Goal: Navigation & Orientation: Find specific page/section

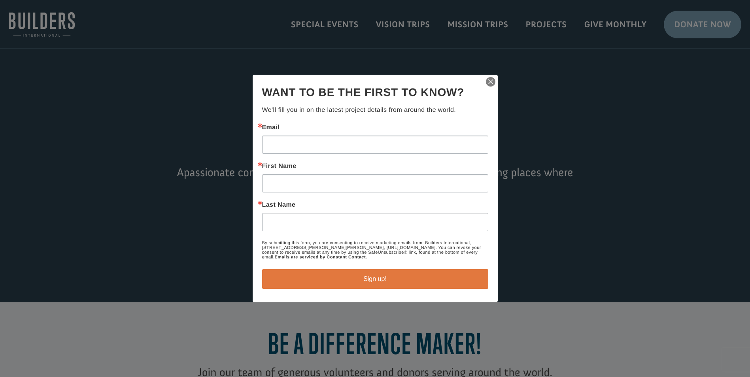
click at [487, 85] on img "button" at bounding box center [490, 81] width 11 height 11
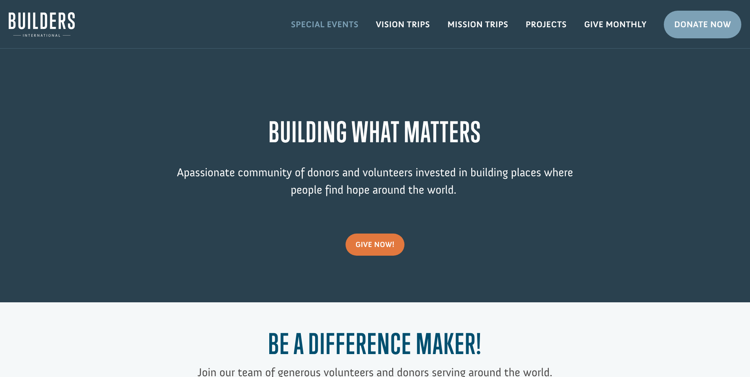
click at [350, 21] on link "Special Events" at bounding box center [324, 24] width 85 height 23
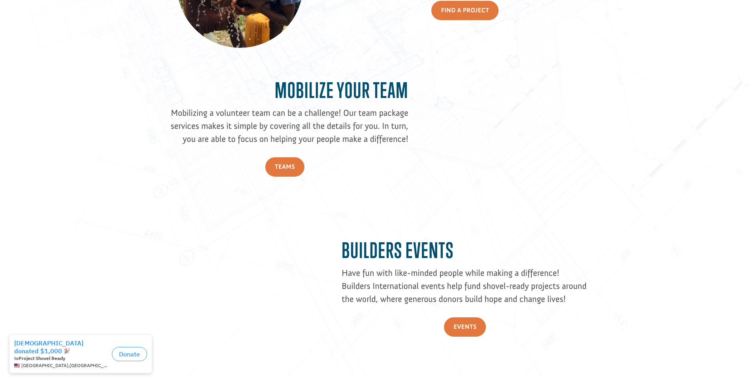
scroll to position [869, 0]
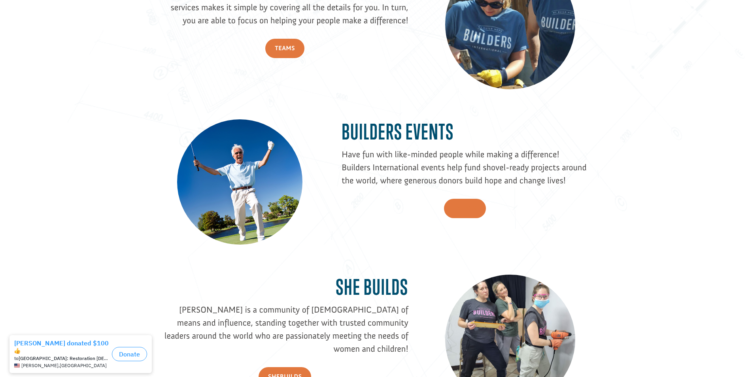
click at [465, 207] on link "Events" at bounding box center [465, 208] width 42 height 19
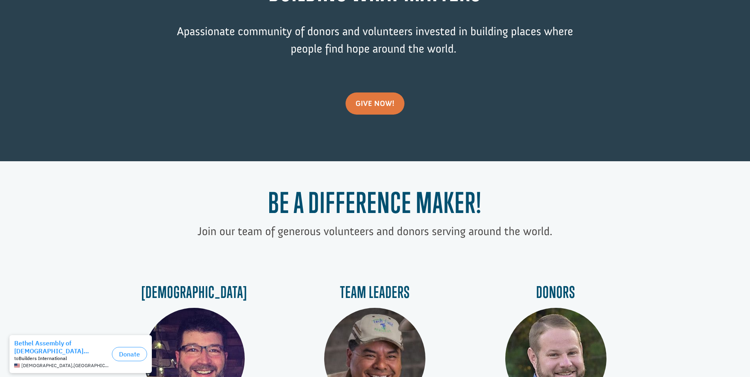
scroll to position [0, 0]
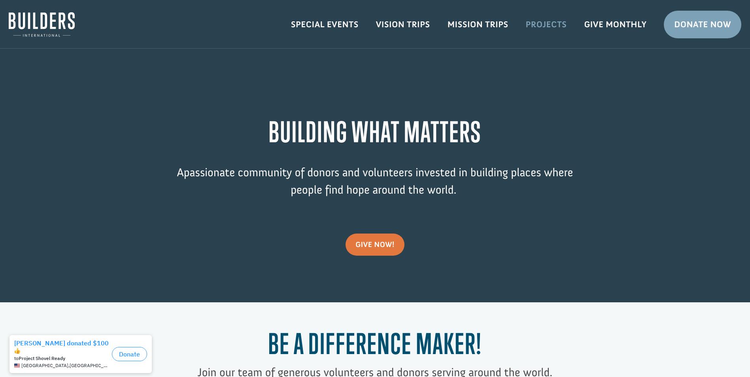
click at [551, 24] on link "Projects" at bounding box center [546, 24] width 58 height 23
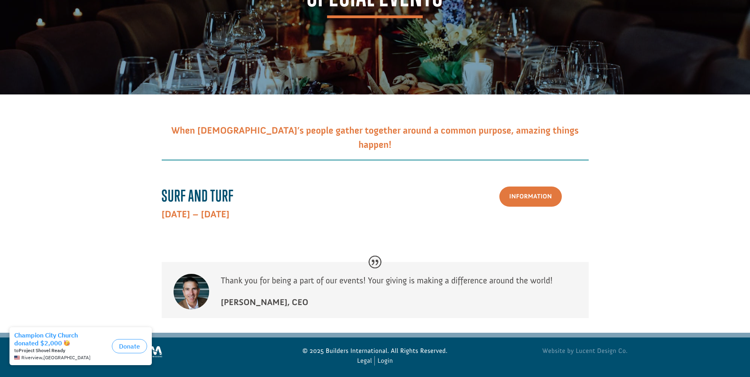
scroll to position [100, 0]
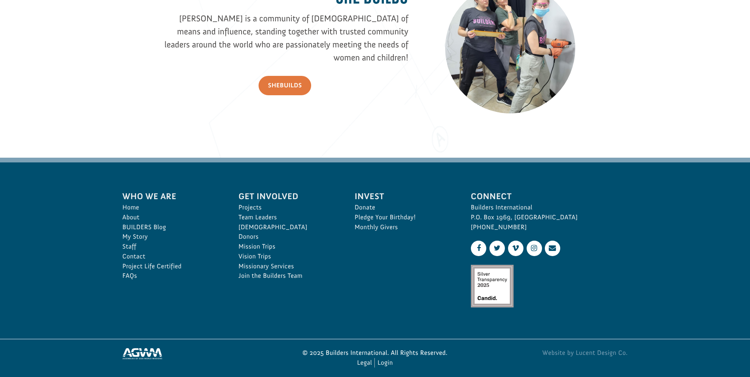
scroll to position [1169, 0]
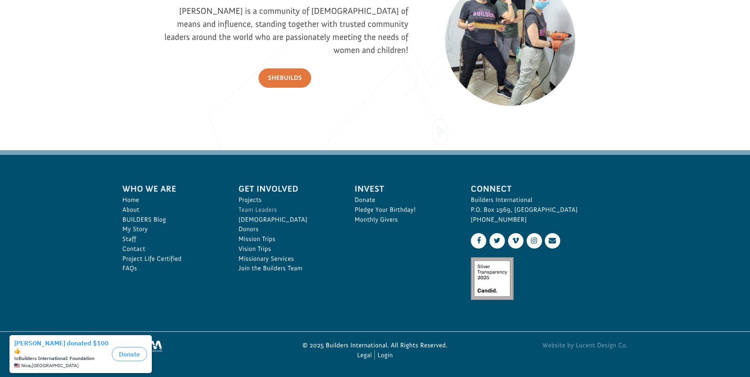
click at [254, 209] on link "Team Leaders" at bounding box center [287, 210] width 99 height 10
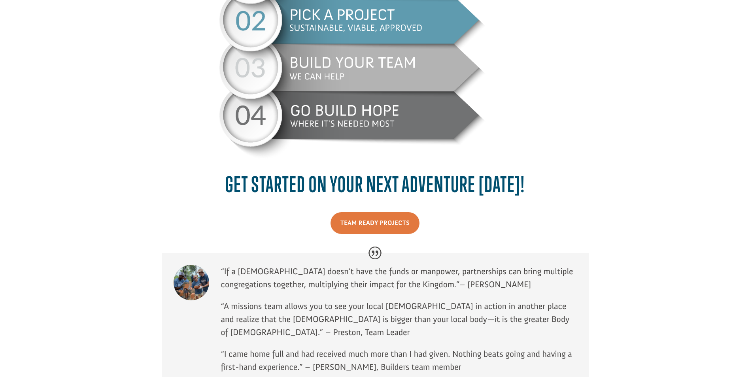
scroll to position [402, 0]
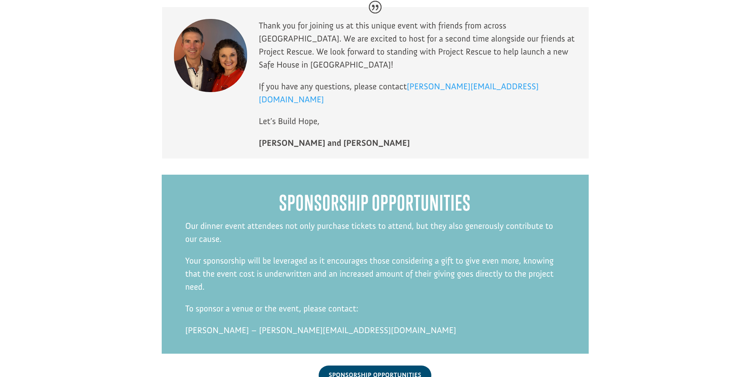
scroll to position [4605, 0]
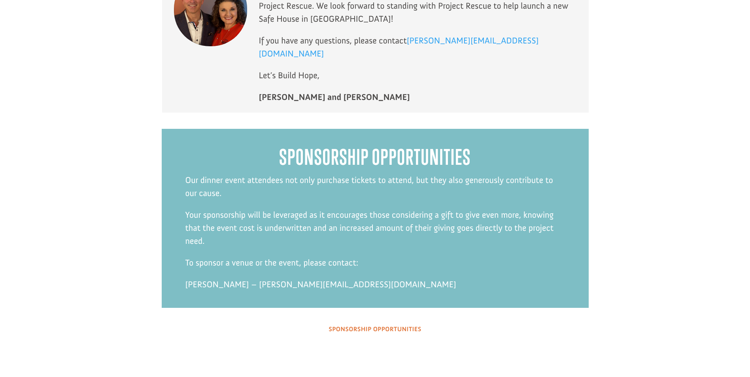
click at [383, 320] on link "Sponsorship Opportunities" at bounding box center [375, 330] width 112 height 20
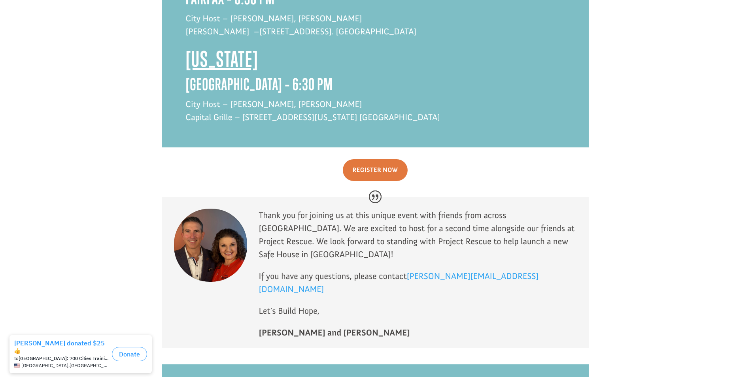
scroll to position [4368, 0]
